Goal: Task Accomplishment & Management: Use online tool/utility

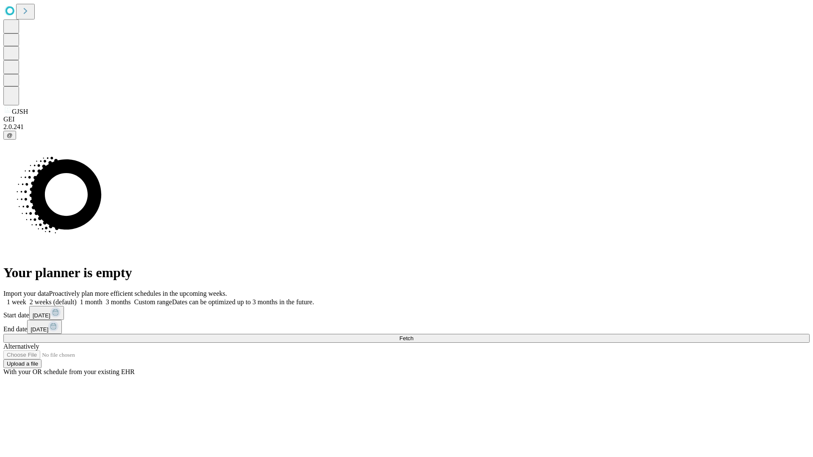
click at [413, 335] on span "Fetch" at bounding box center [406, 338] width 14 height 6
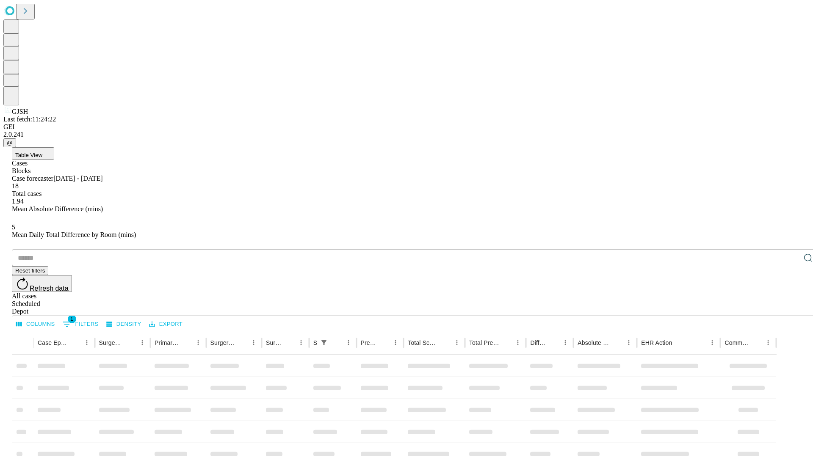
click at [791, 308] on div "Depot" at bounding box center [415, 312] width 806 height 8
